Goal: Check status: Check status

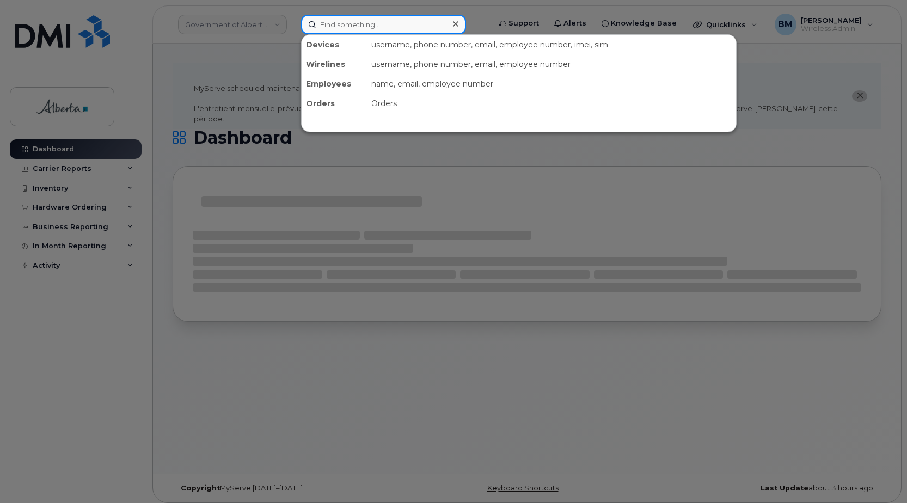
click at [326, 27] on input at bounding box center [383, 25] width 165 height 20
paste input "4035968587"
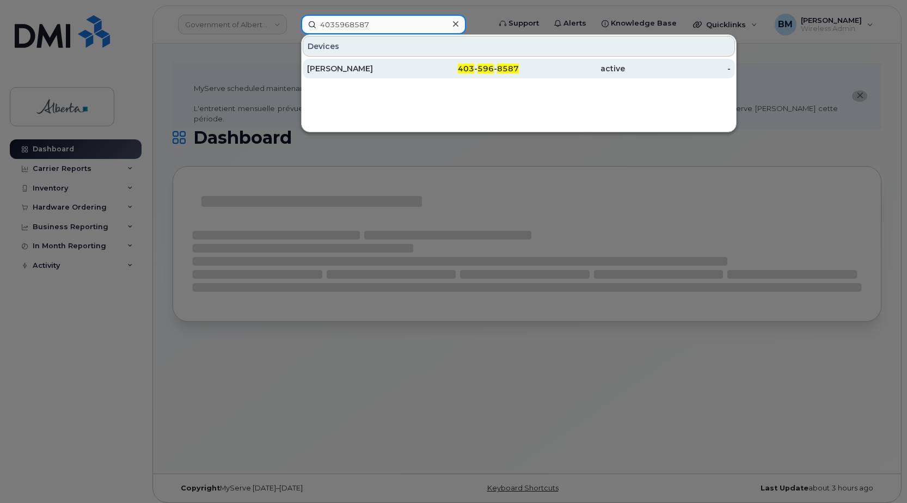
type input "4035968587"
click at [340, 69] on div "[PERSON_NAME]" at bounding box center [360, 68] width 106 height 11
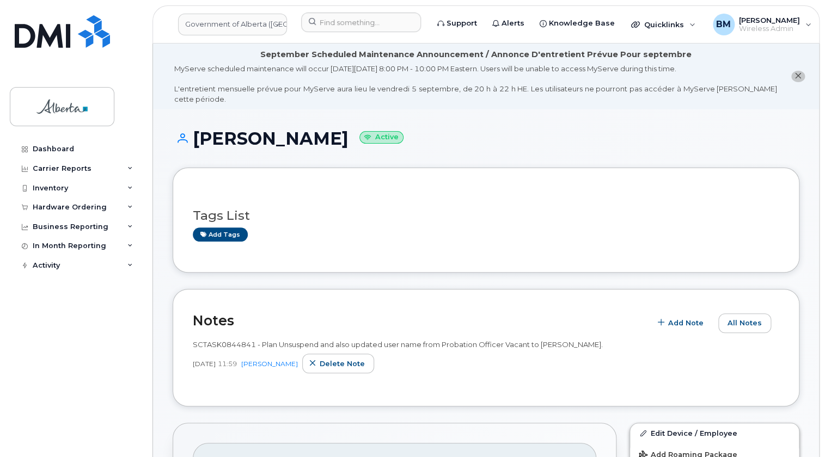
click at [794, 77] on icon "close notification" at bounding box center [797, 75] width 7 height 7
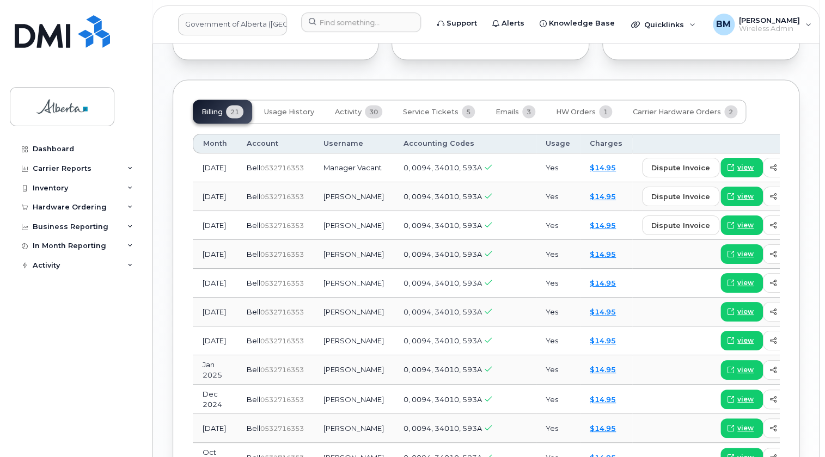
scroll to position [990, 0]
click at [509, 107] on span "Emails" at bounding box center [506, 111] width 23 height 9
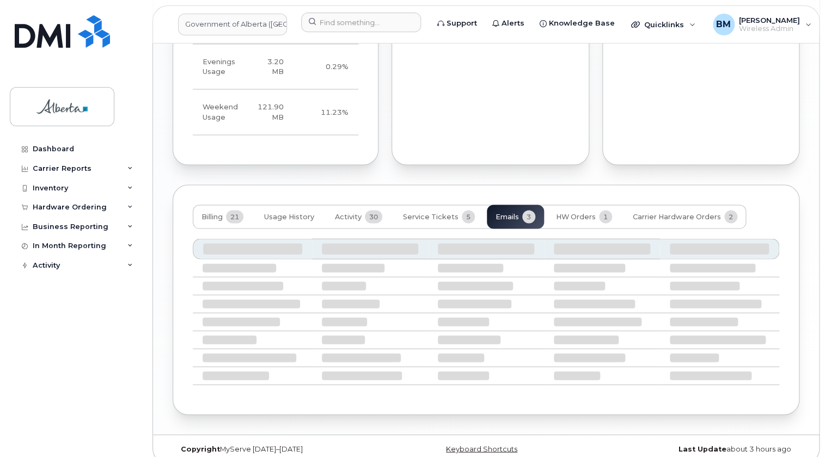
scroll to position [817, 0]
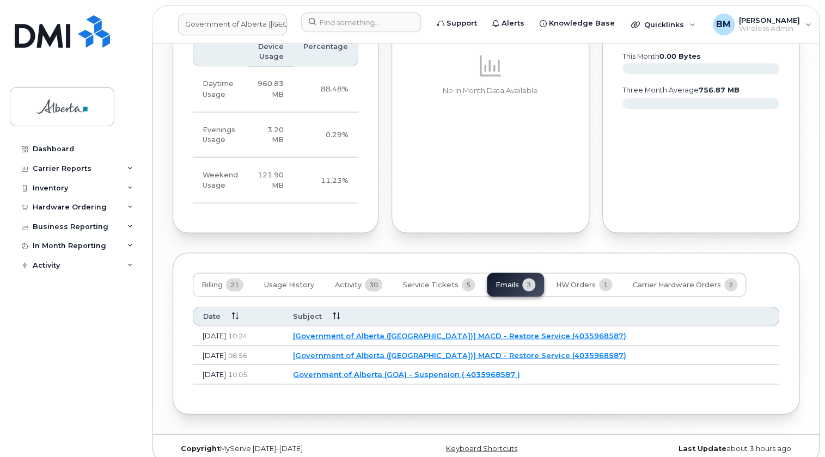
click at [365, 351] on link "[Government of Alberta (GOA)] MACD - Restore Service (4035968587)" at bounding box center [459, 355] width 333 height 9
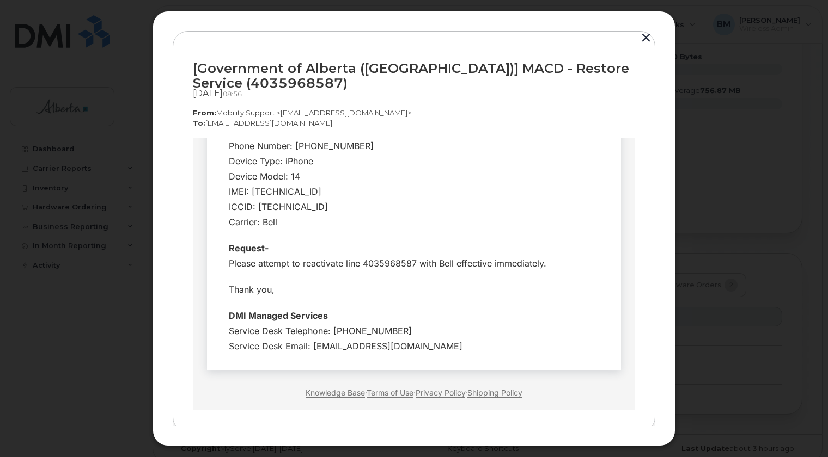
scroll to position [233, 0]
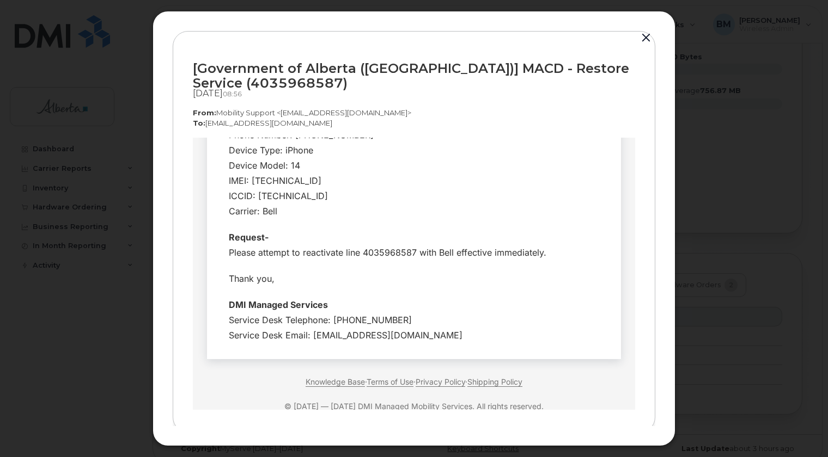
click at [642, 40] on button "button" at bounding box center [646, 37] width 16 height 15
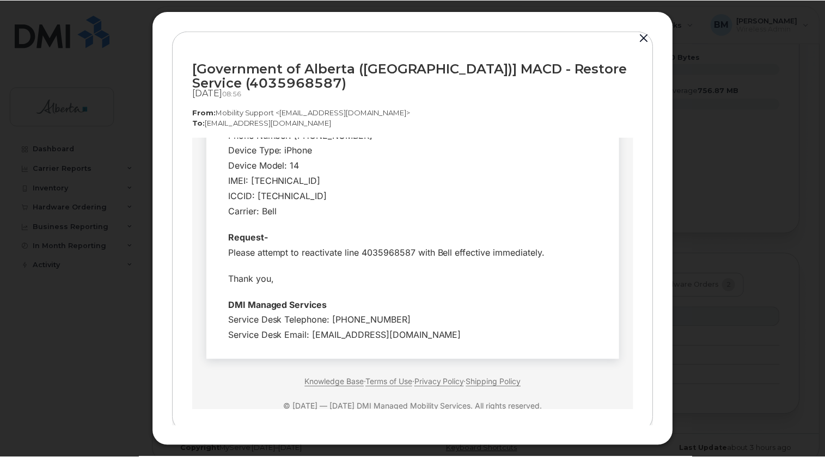
scroll to position [816, 0]
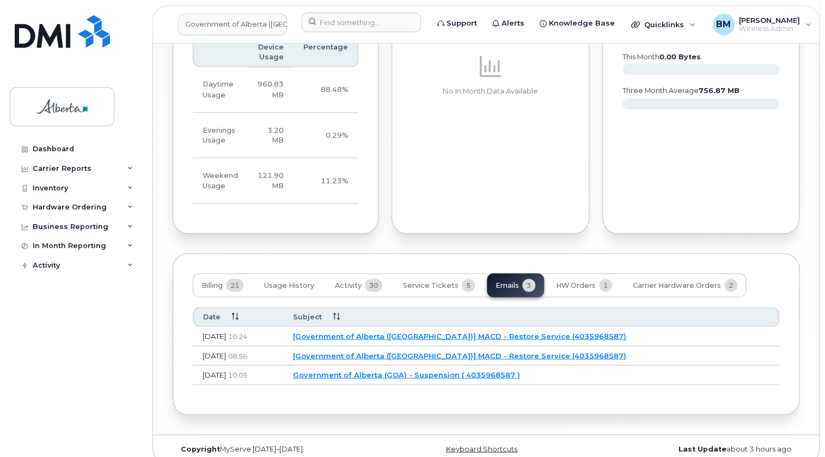
click at [378, 351] on link "[Government of Alberta (GOA)] MACD - Restore Service (4035968587)" at bounding box center [459, 355] width 333 height 9
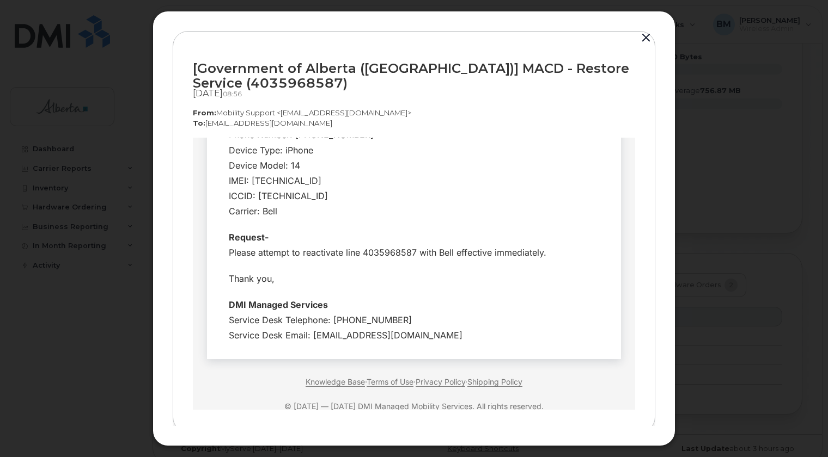
scroll to position [6, 0]
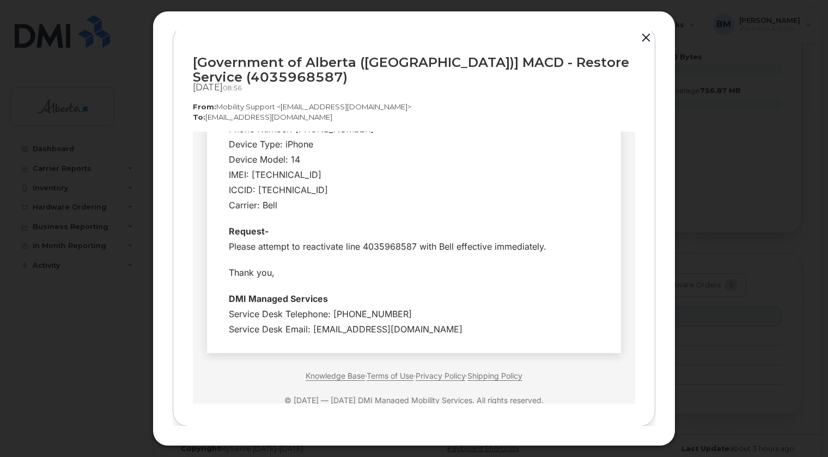
click at [646, 34] on button "button" at bounding box center [646, 37] width 16 height 15
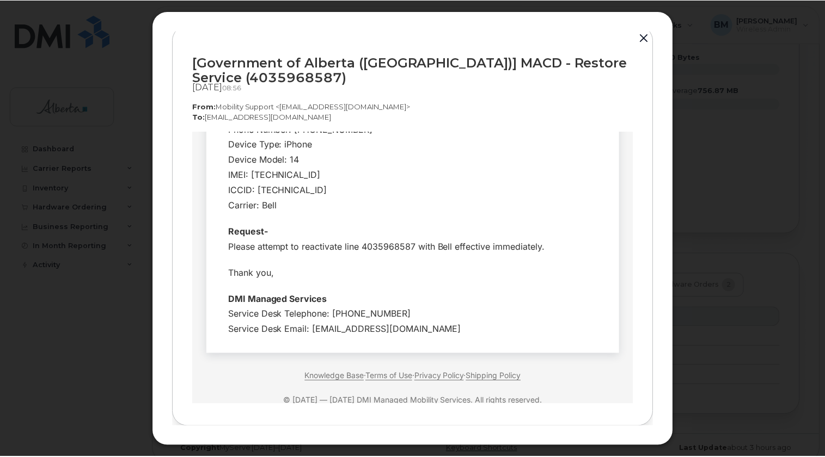
scroll to position [816, 0]
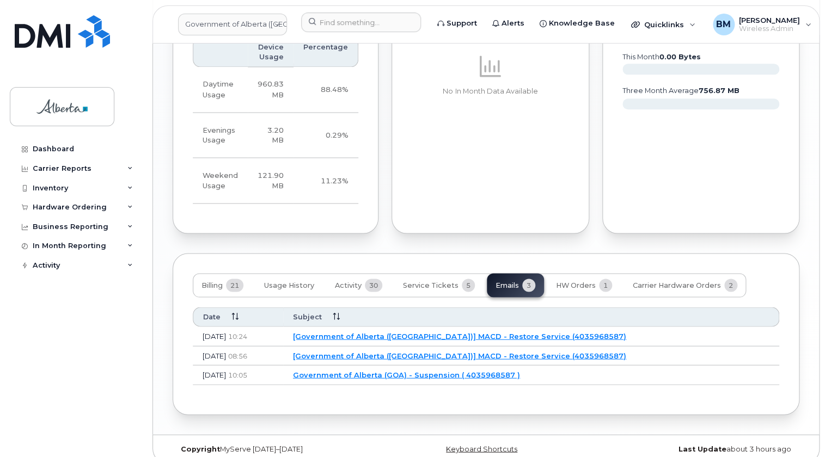
click at [384, 332] on link "[Government of Alberta (GOA)] MACD - Restore Service (4035968587)" at bounding box center [459, 336] width 333 height 9
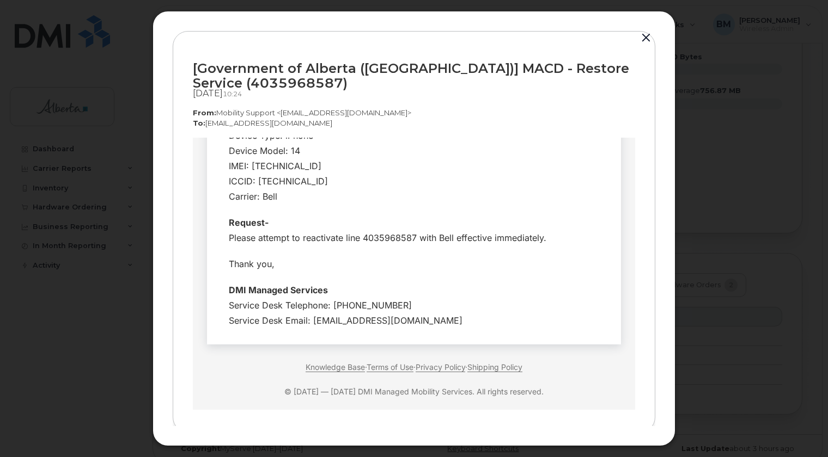
scroll to position [233, 0]
click at [638, 38] on button "button" at bounding box center [646, 37] width 16 height 15
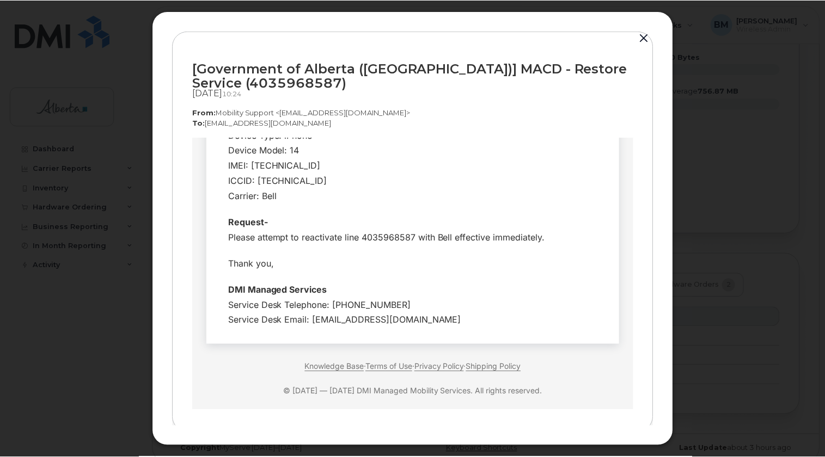
scroll to position [816, 0]
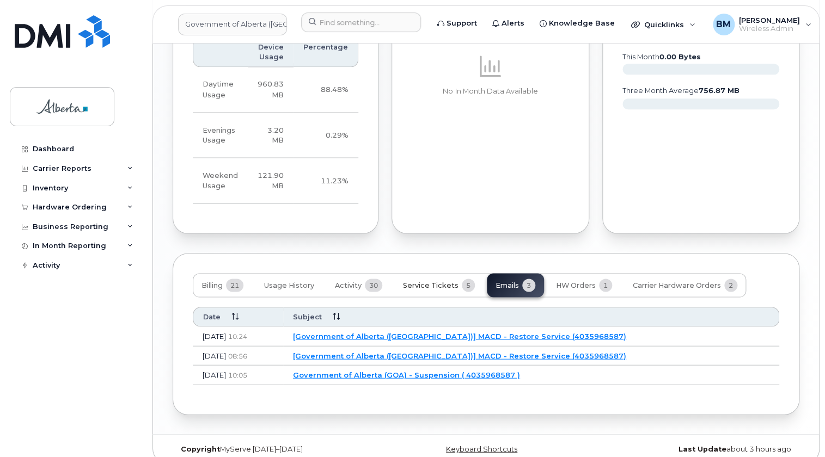
click at [421, 281] on span "Service Tickets" at bounding box center [431, 285] width 56 height 9
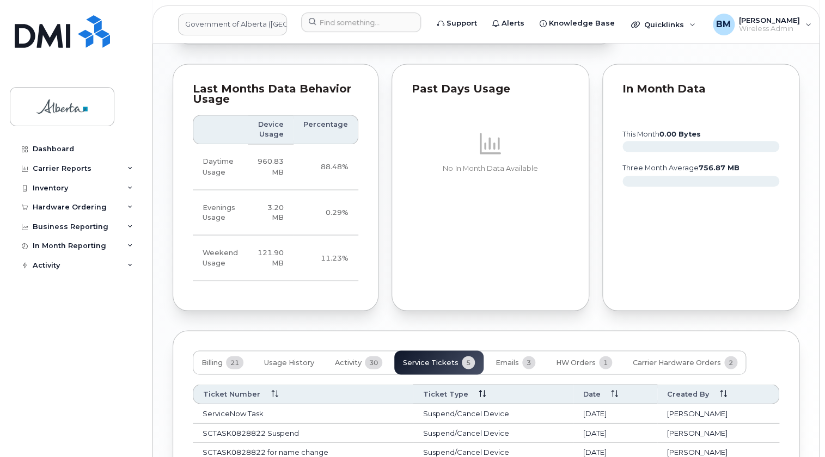
scroll to position [814, 0]
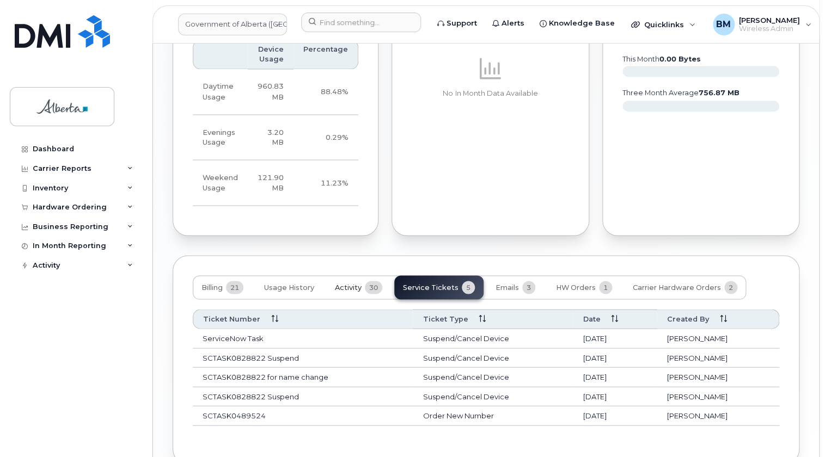
click at [352, 283] on span "Activity" at bounding box center [348, 287] width 27 height 9
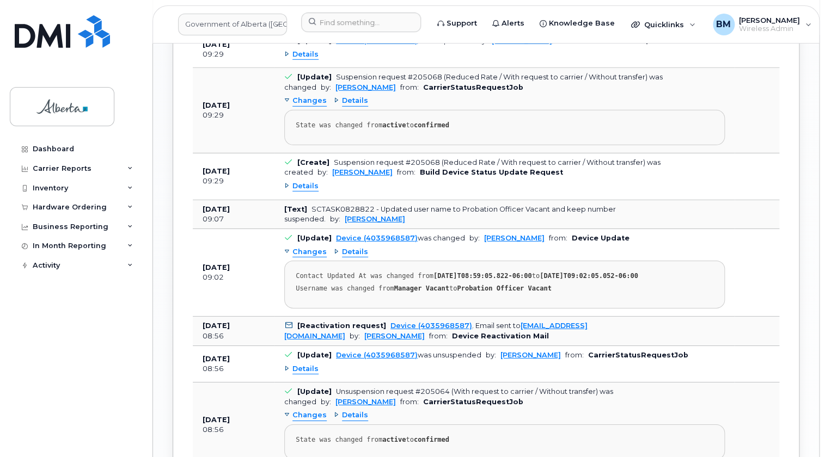
scroll to position [1408, 0]
